Goal: Task Accomplishment & Management: Use online tool/utility

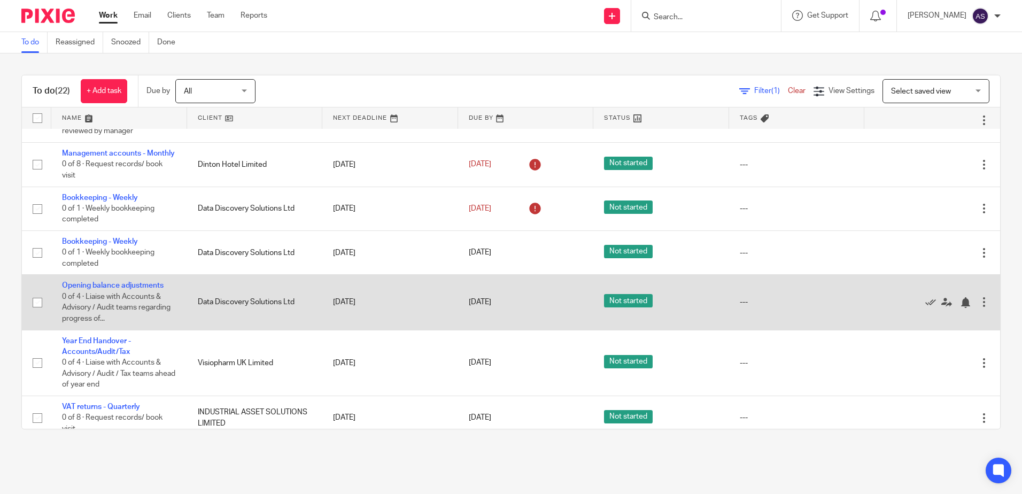
scroll to position [576, 0]
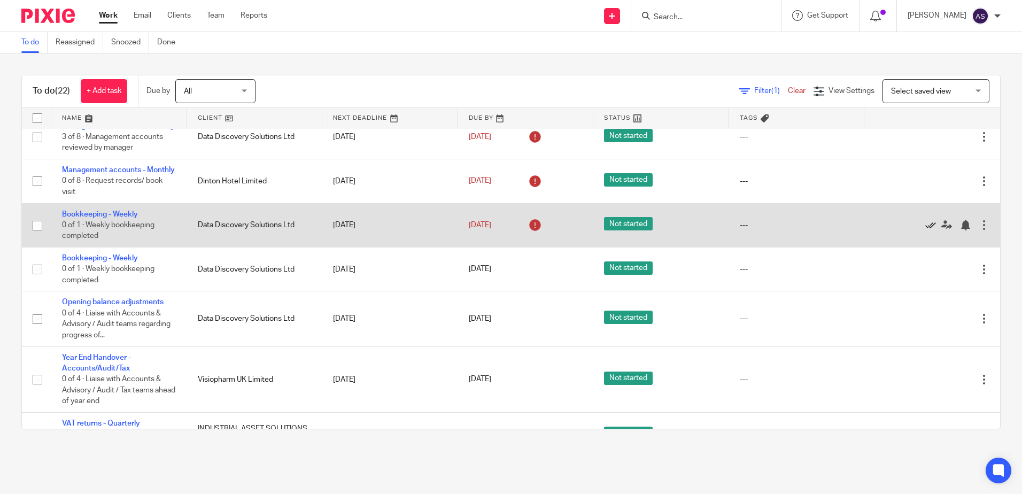
click at [925, 230] on icon at bounding box center [930, 225] width 11 height 11
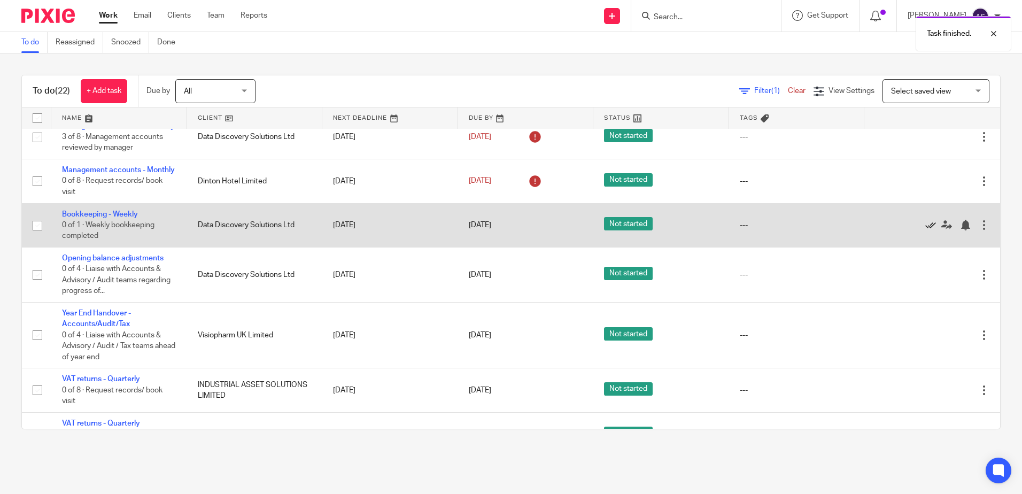
click at [925, 230] on icon at bounding box center [930, 225] width 11 height 11
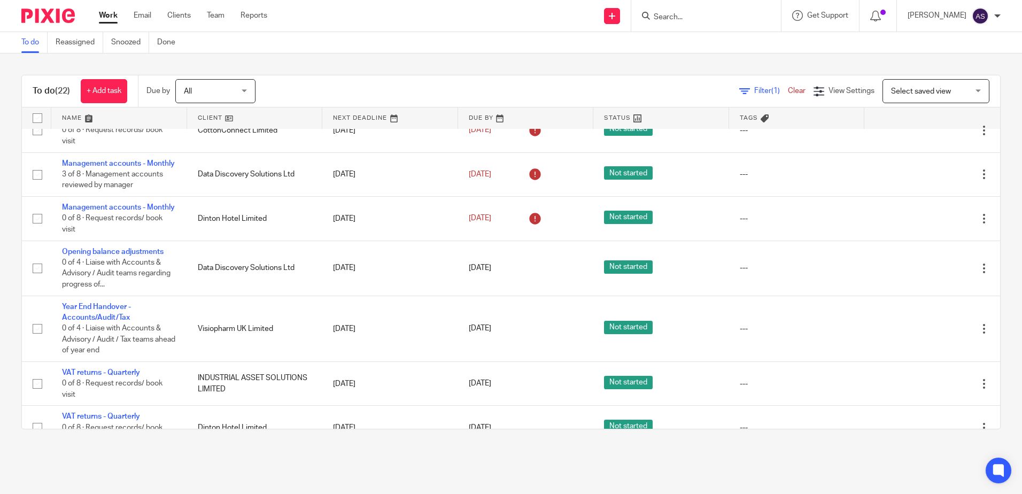
scroll to position [701, 0]
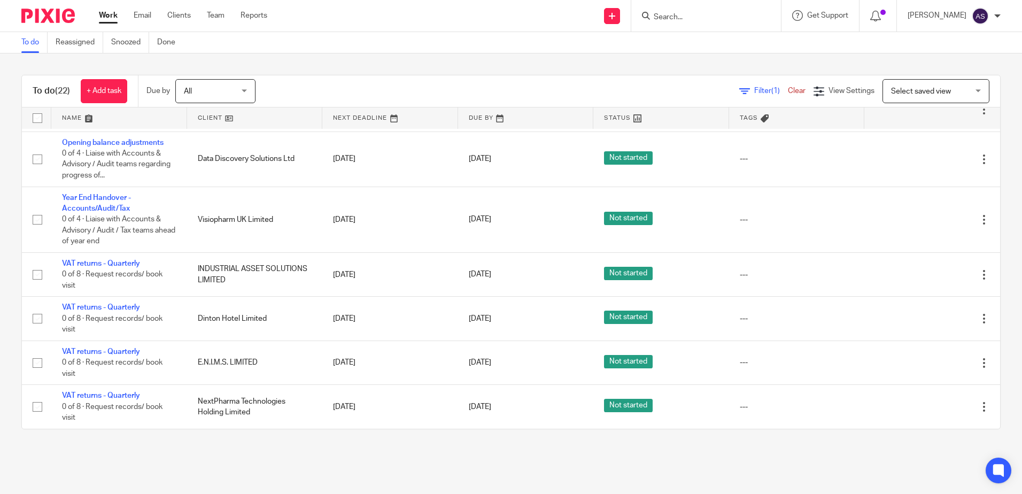
click at [670, 18] on input "Search" at bounding box center [701, 18] width 96 height 10
type input "15"
click at [707, 35] on link at bounding box center [717, 42] width 133 height 16
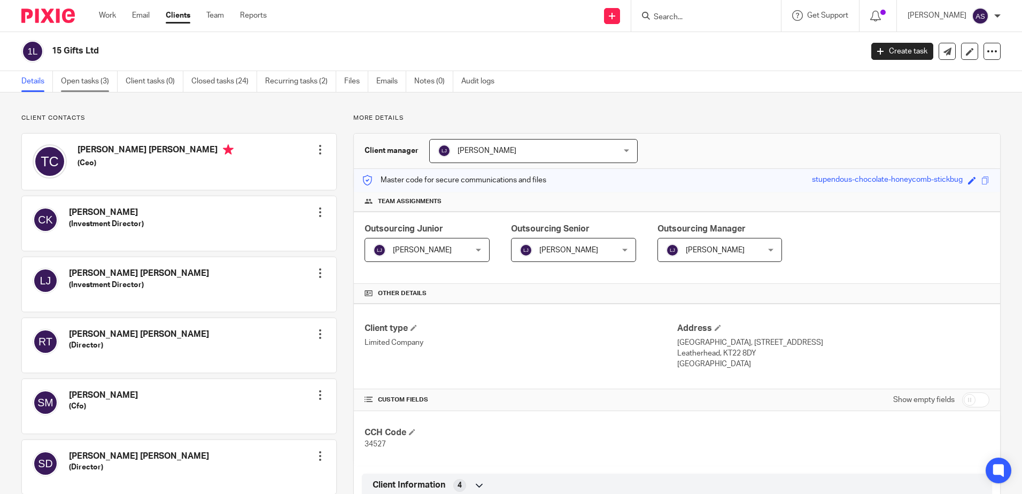
click at [97, 82] on link "Open tasks (3)" at bounding box center [89, 81] width 57 height 21
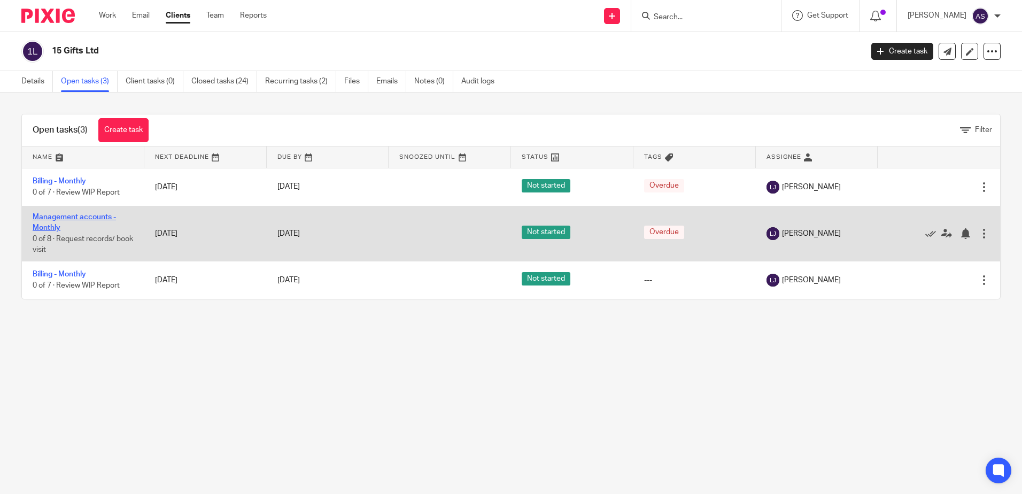
click at [83, 216] on link "Management accounts - Monthly" at bounding box center [74, 222] width 83 height 18
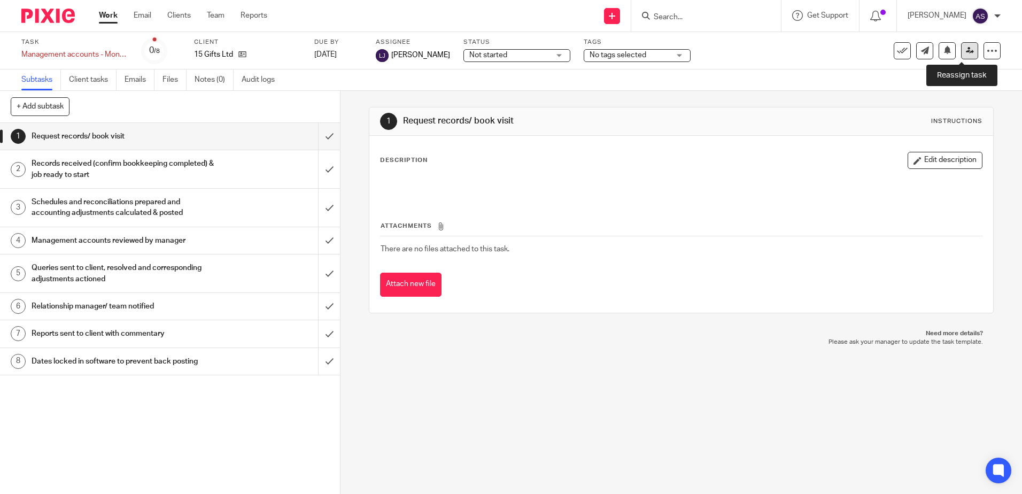
click at [966, 53] on icon at bounding box center [970, 51] width 8 height 8
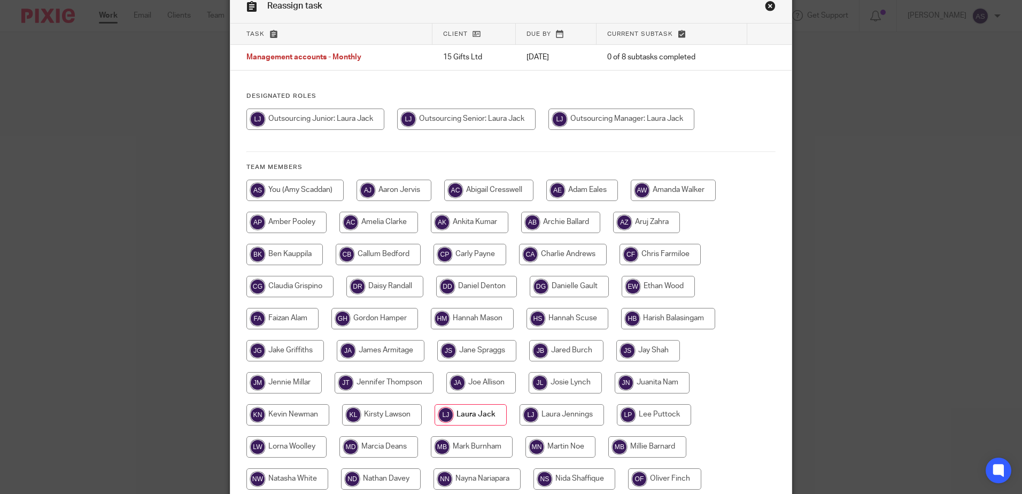
click at [319, 190] on input "radio" at bounding box center [294, 190] width 97 height 21
radio input "true"
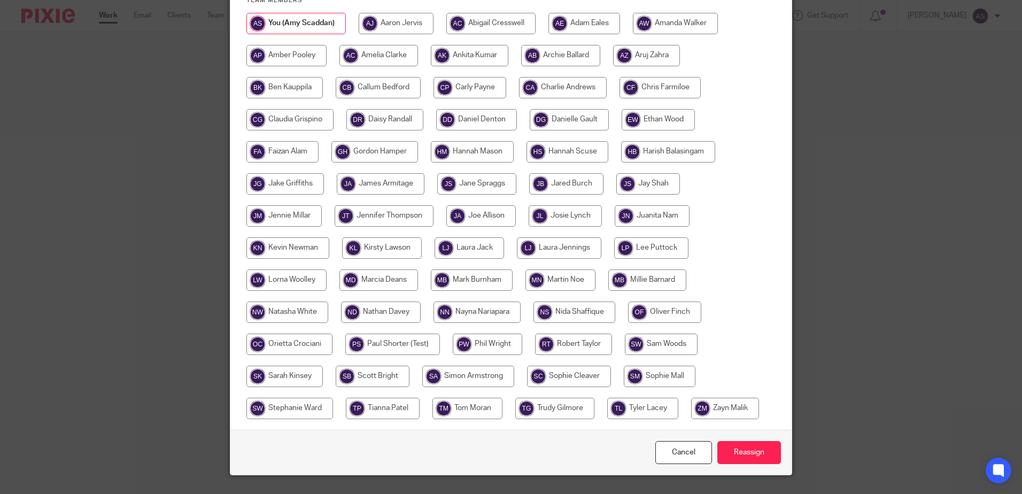
scroll to position [244, 0]
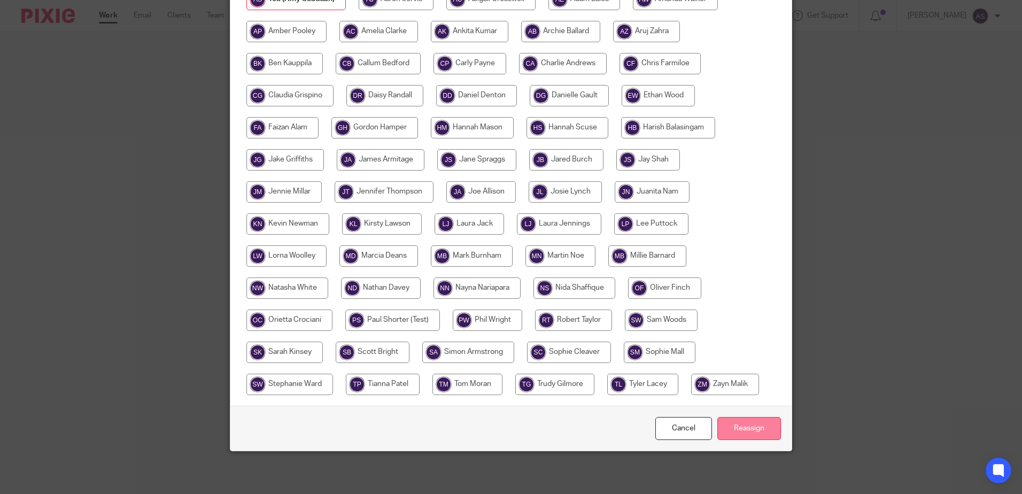
click at [737, 427] on input "Reassign" at bounding box center [749, 428] width 64 height 23
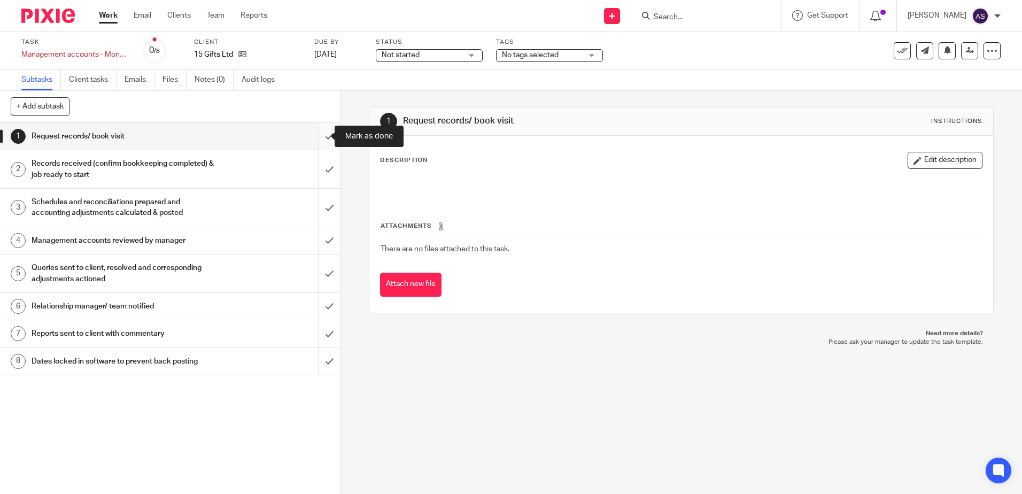
drag, startPoint x: 323, startPoint y: 141, endPoint x: 321, endPoint y: 150, distance: 9.3
click at [323, 143] on input "submit" at bounding box center [170, 136] width 340 height 27
drag, startPoint x: 318, startPoint y: 168, endPoint x: 321, endPoint y: 208, distance: 39.6
click at [318, 169] on input "submit" at bounding box center [170, 169] width 340 height 38
click at [321, 208] on input "submit" at bounding box center [170, 208] width 340 height 38
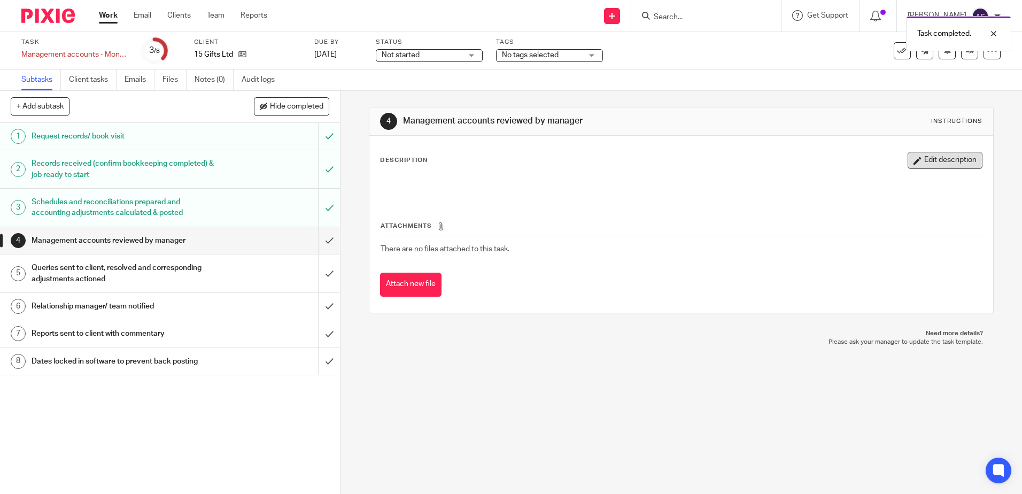
click at [925, 160] on button "Edit description" at bounding box center [945, 160] width 75 height 17
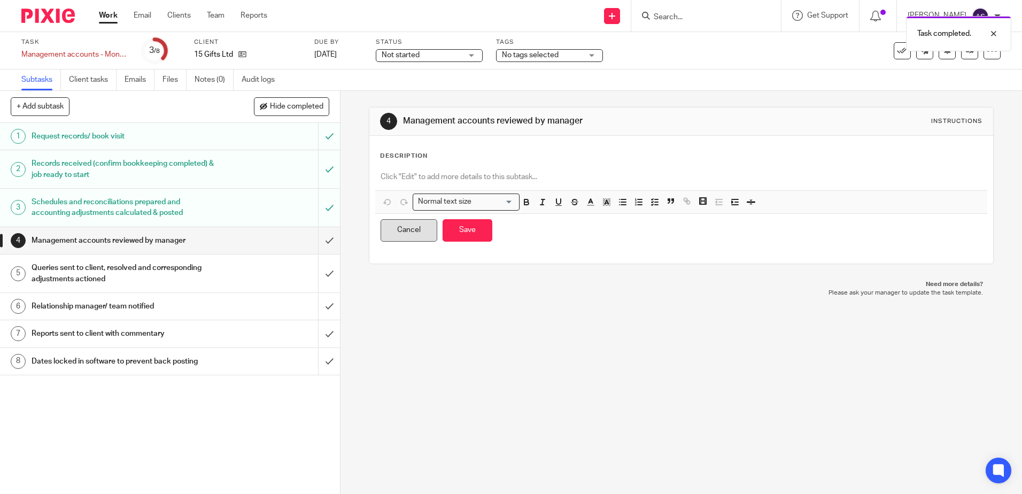
click at [413, 231] on button "Cancel" at bounding box center [409, 230] width 57 height 23
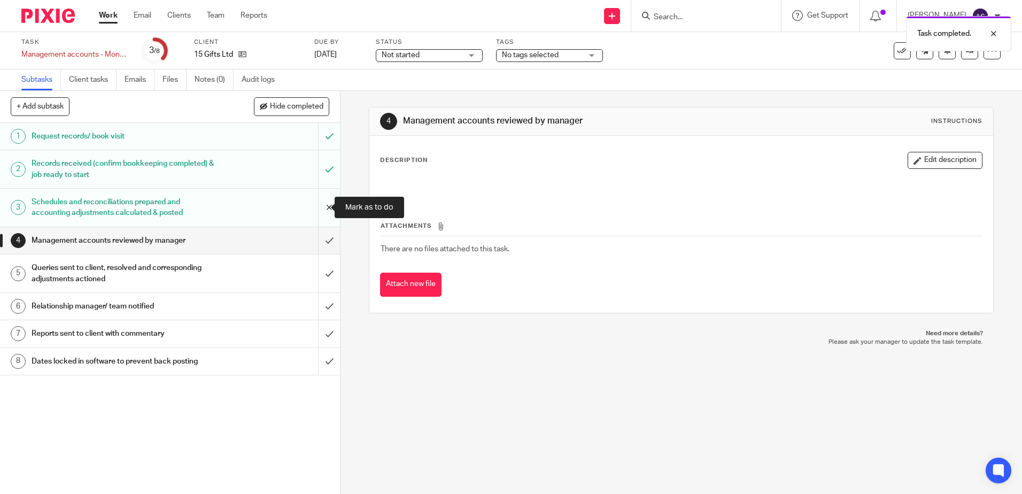
click at [317, 213] on input "submit" at bounding box center [170, 208] width 340 height 38
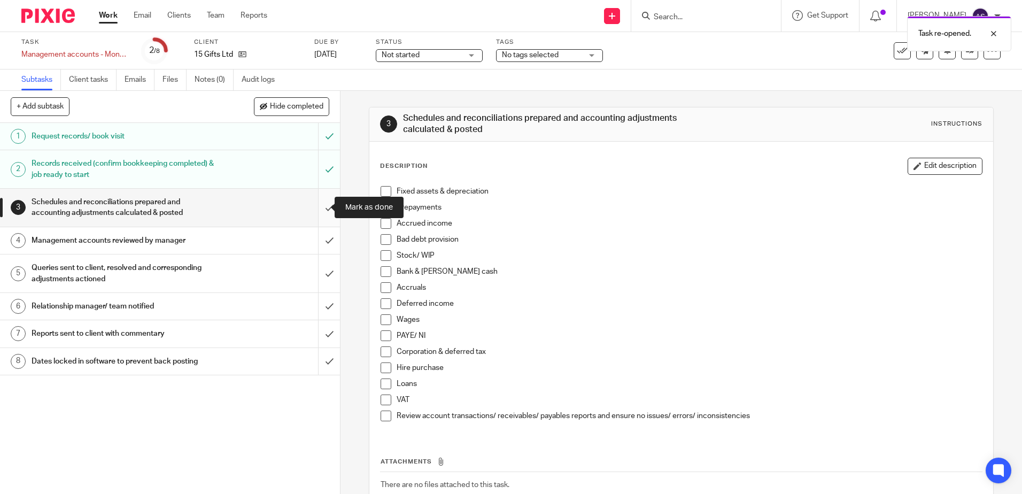
drag, startPoint x: 322, startPoint y: 211, endPoint x: 327, endPoint y: 222, distance: 11.5
click at [323, 211] on input "submit" at bounding box center [170, 208] width 340 height 38
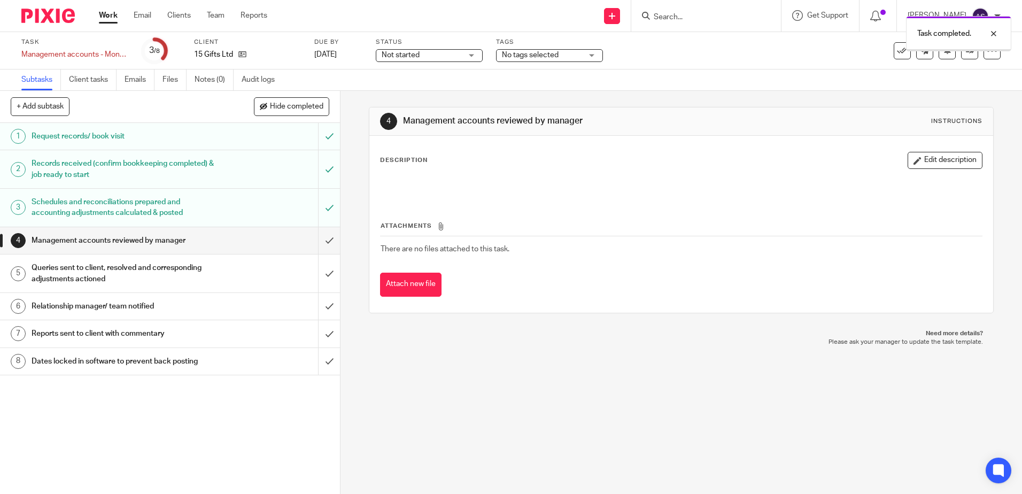
click at [952, 162] on button "Edit description" at bounding box center [945, 160] width 75 height 17
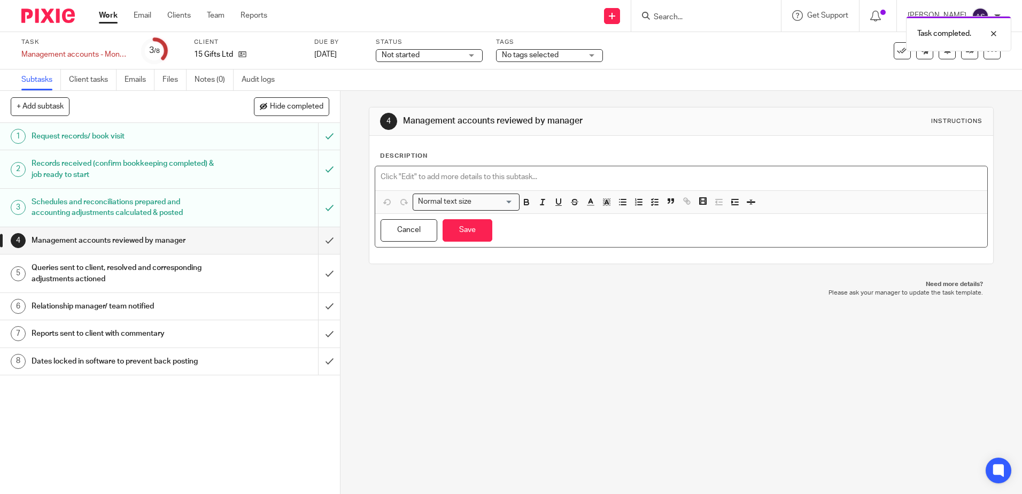
click at [453, 177] on p at bounding box center [681, 177] width 601 height 11
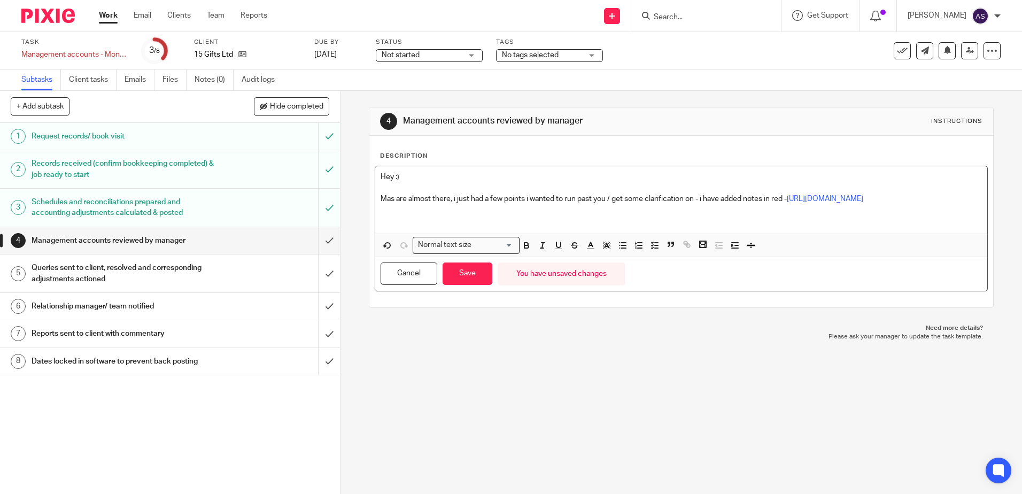
click at [786, 197] on p "Mas are almost there, i just had a few points i wanted to run past you / get so…" at bounding box center [681, 198] width 601 height 11
click at [455, 215] on p at bounding box center [681, 209] width 601 height 11
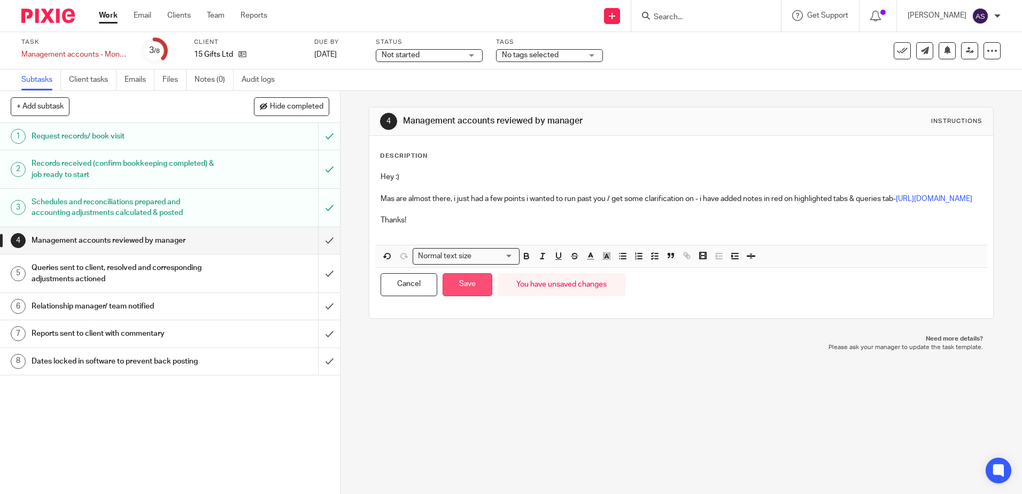
click at [475, 296] on button "Save" at bounding box center [468, 284] width 50 height 23
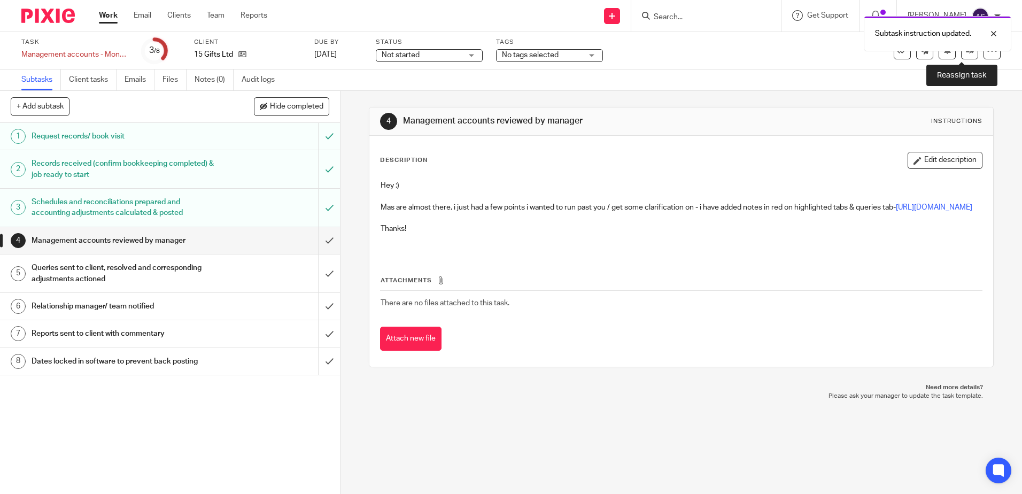
click at [961, 58] on link at bounding box center [969, 50] width 17 height 17
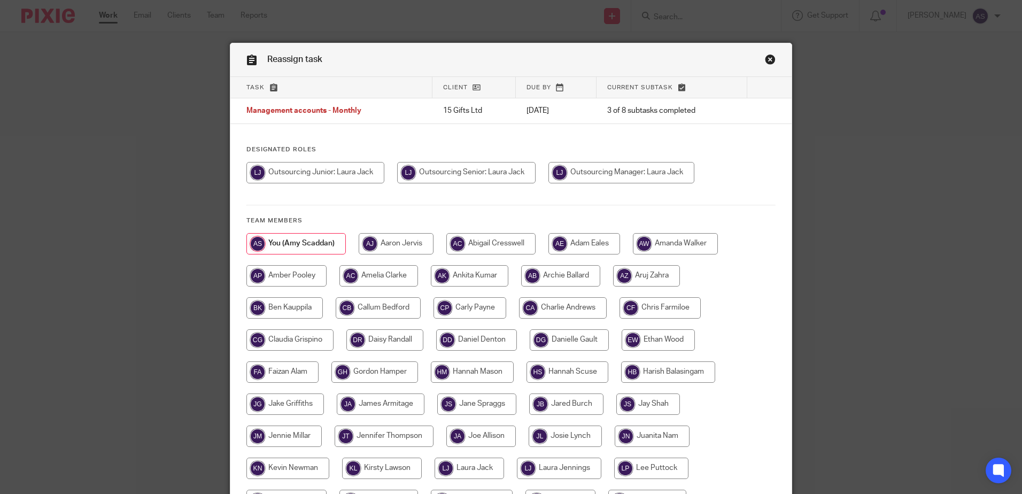
click at [333, 176] on input "radio" at bounding box center [315, 172] width 138 height 21
radio input "true"
drag, startPoint x: 576, startPoint y: 172, endPoint x: 582, endPoint y: 176, distance: 7.7
click at [577, 172] on input "radio" at bounding box center [625, 172] width 146 height 21
radio input "true"
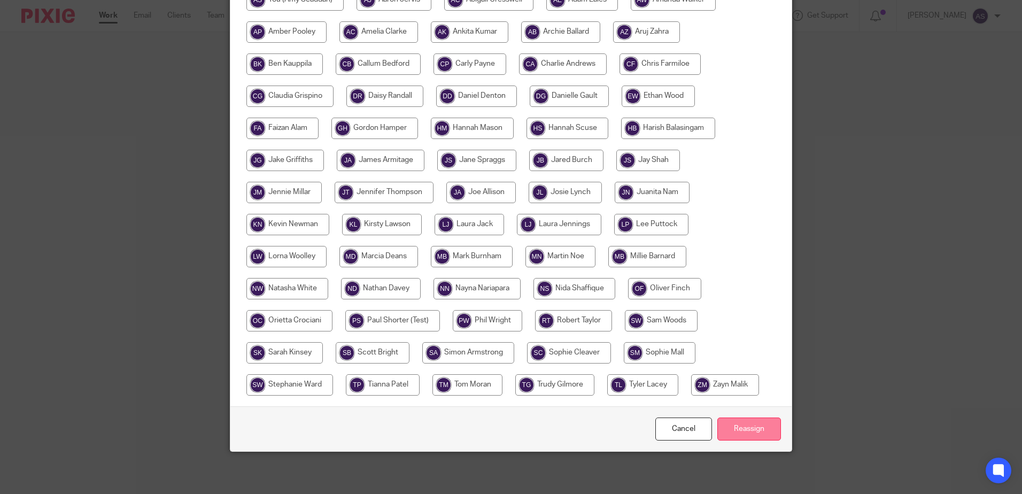
scroll to position [244, 0]
drag, startPoint x: 727, startPoint y: 437, endPoint x: 719, endPoint y: 418, distance: 20.8
click at [728, 437] on input "Reassign" at bounding box center [749, 428] width 64 height 23
